Goal: Task Accomplishment & Management: Manage account settings

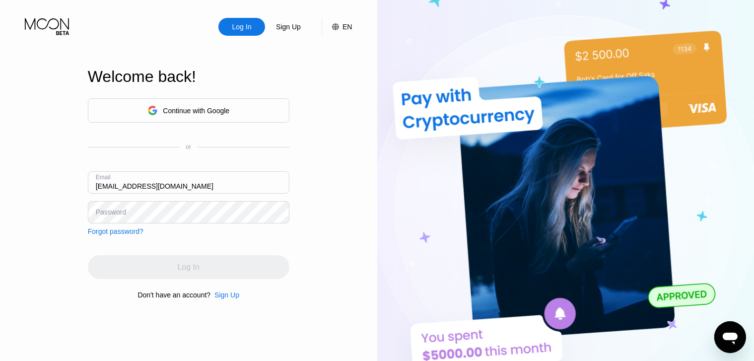
type input "[EMAIL_ADDRESS][DOMAIN_NAME]"
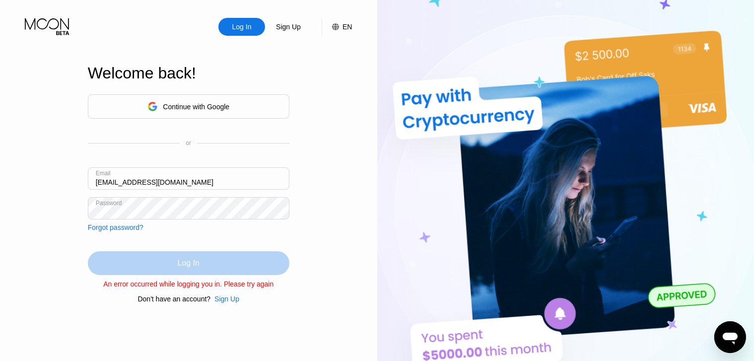
click at [151, 262] on div "Log In" at bounding box center [188, 263] width 201 height 24
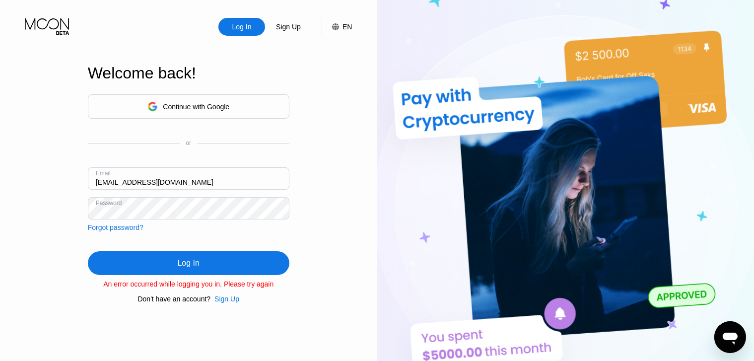
click at [69, 3] on div "Log In Sign Up EN Language Select an item Save" at bounding box center [188, 18] width 377 height 36
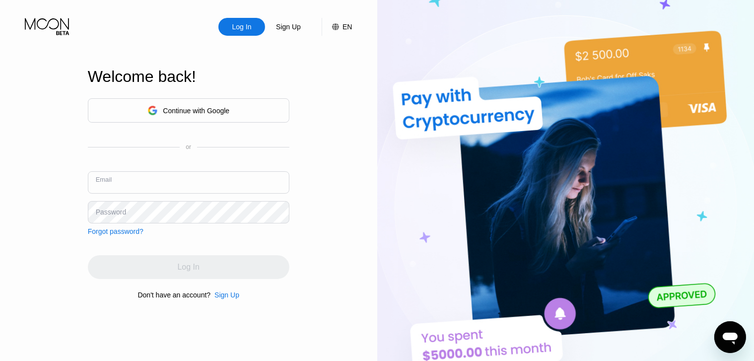
click at [146, 189] on input "text" at bounding box center [188, 182] width 201 height 22
type input "[EMAIL_ADDRESS][DOMAIN_NAME]"
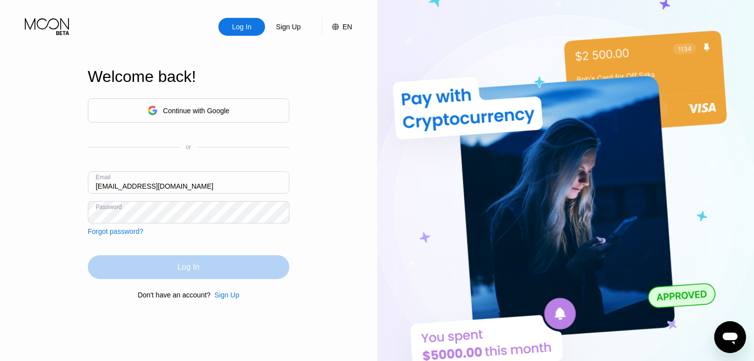
click at [237, 268] on div "Log In" at bounding box center [188, 267] width 201 height 24
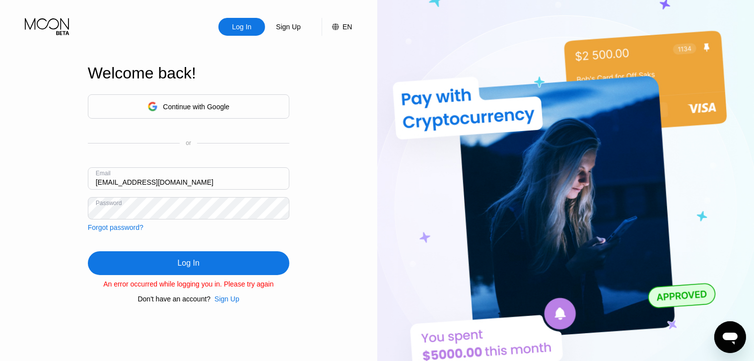
click at [252, 230] on div "Continue with Google or Email [EMAIL_ADDRESS][DOMAIN_NAME] Password Forgot pass…" at bounding box center [188, 162] width 201 height 137
click at [256, 254] on div "Log In" at bounding box center [188, 263] width 201 height 24
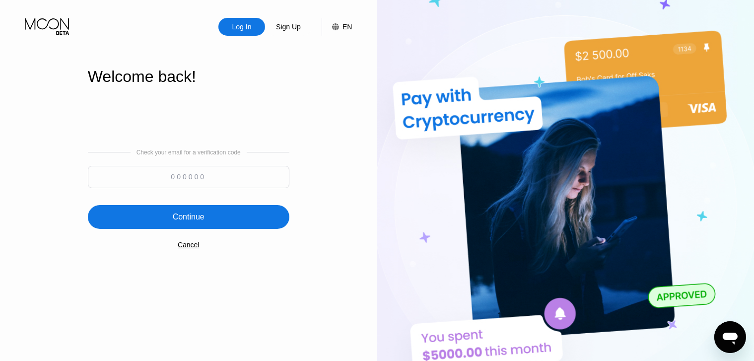
click at [183, 177] on input at bounding box center [188, 177] width 201 height 22
type input "769680"
click at [190, 222] on div "Continue" at bounding box center [189, 217] width 32 height 10
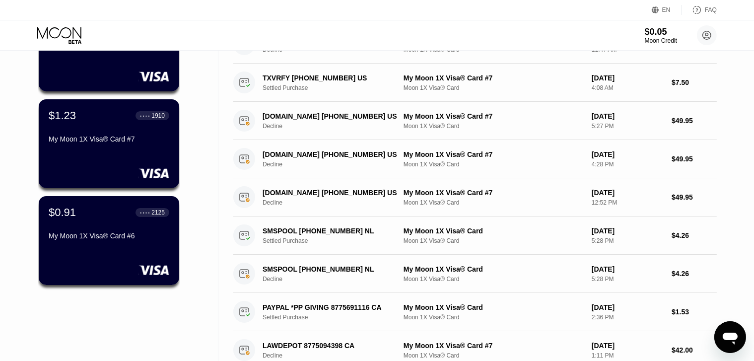
scroll to position [125, 0]
